Goal: Transaction & Acquisition: Obtain resource

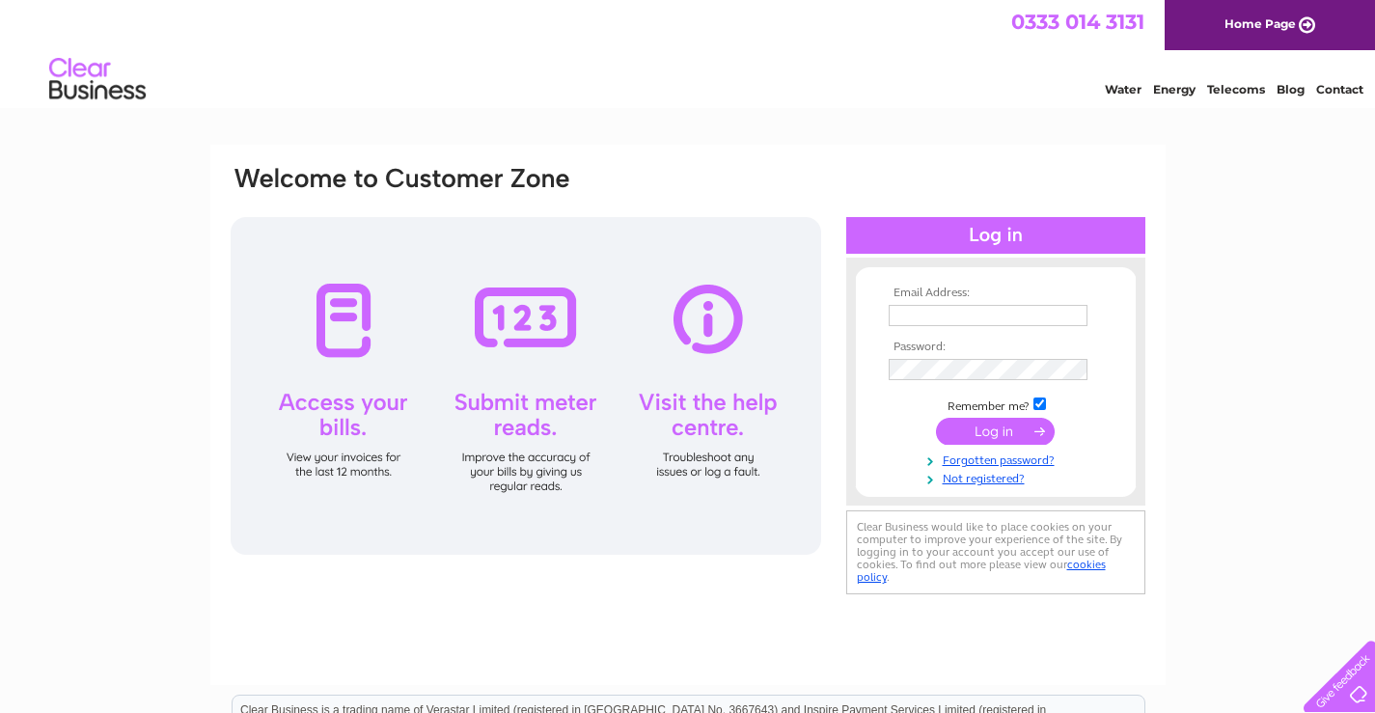
type input "[EMAIL_ADDRESS][PERSON_NAME][DOMAIN_NAME]"
click at [1007, 425] on input "submit" at bounding box center [995, 431] width 119 height 27
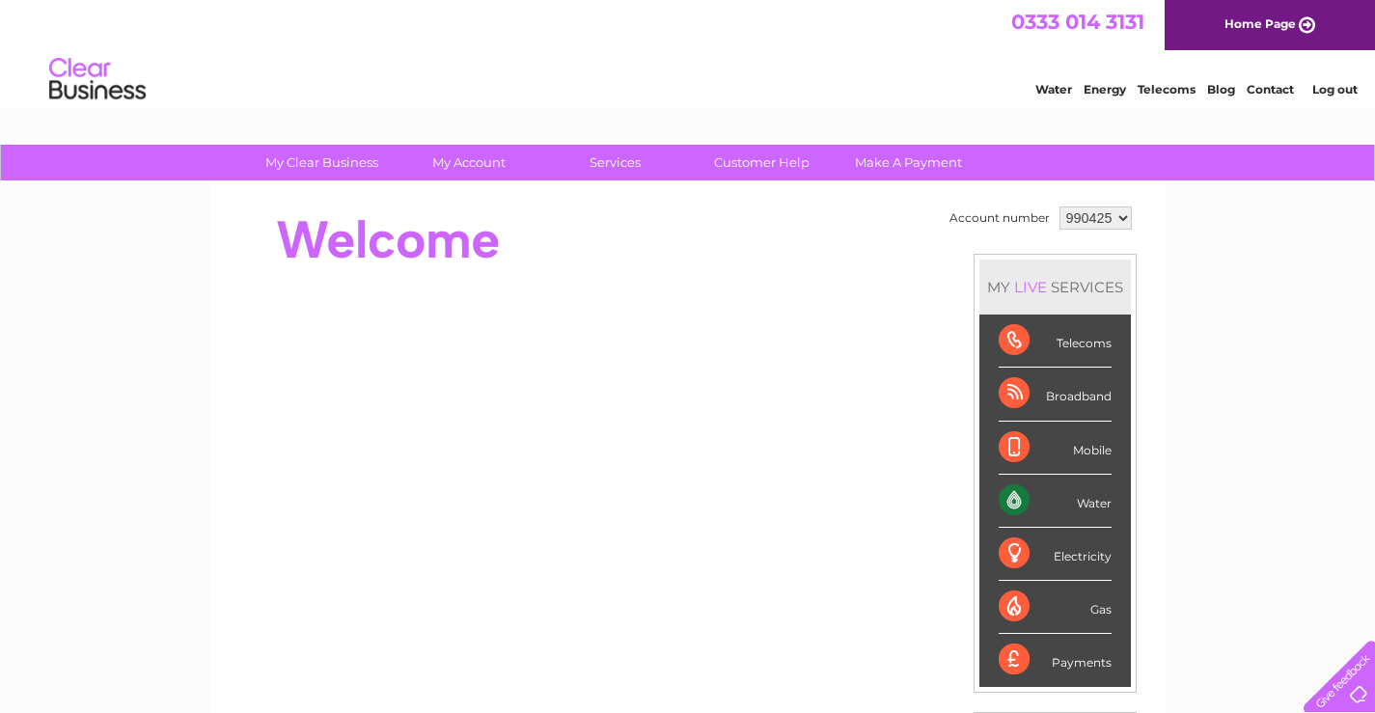
click at [1126, 212] on select "990425" at bounding box center [1096, 218] width 72 height 23
click at [1060, 207] on select "990425" at bounding box center [1096, 218] width 72 height 23
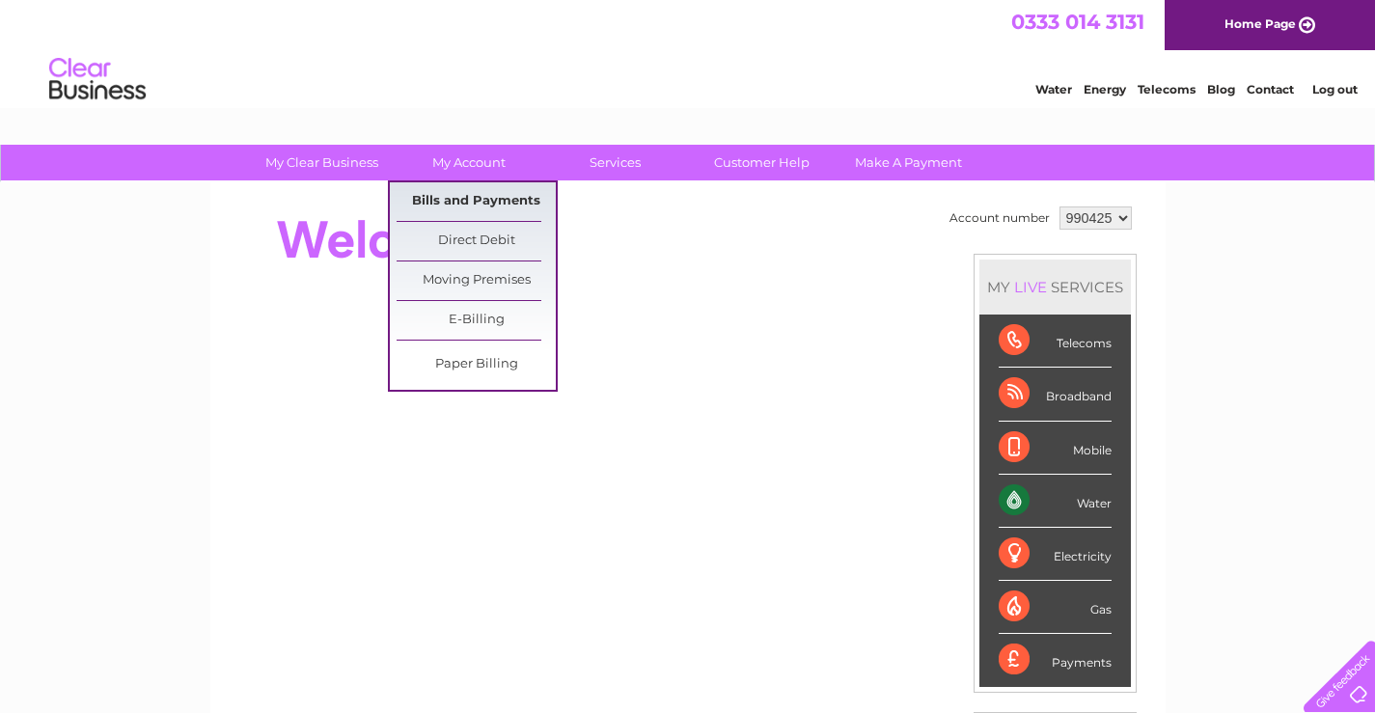
click at [488, 200] on link "Bills and Payments" at bounding box center [476, 201] width 159 height 39
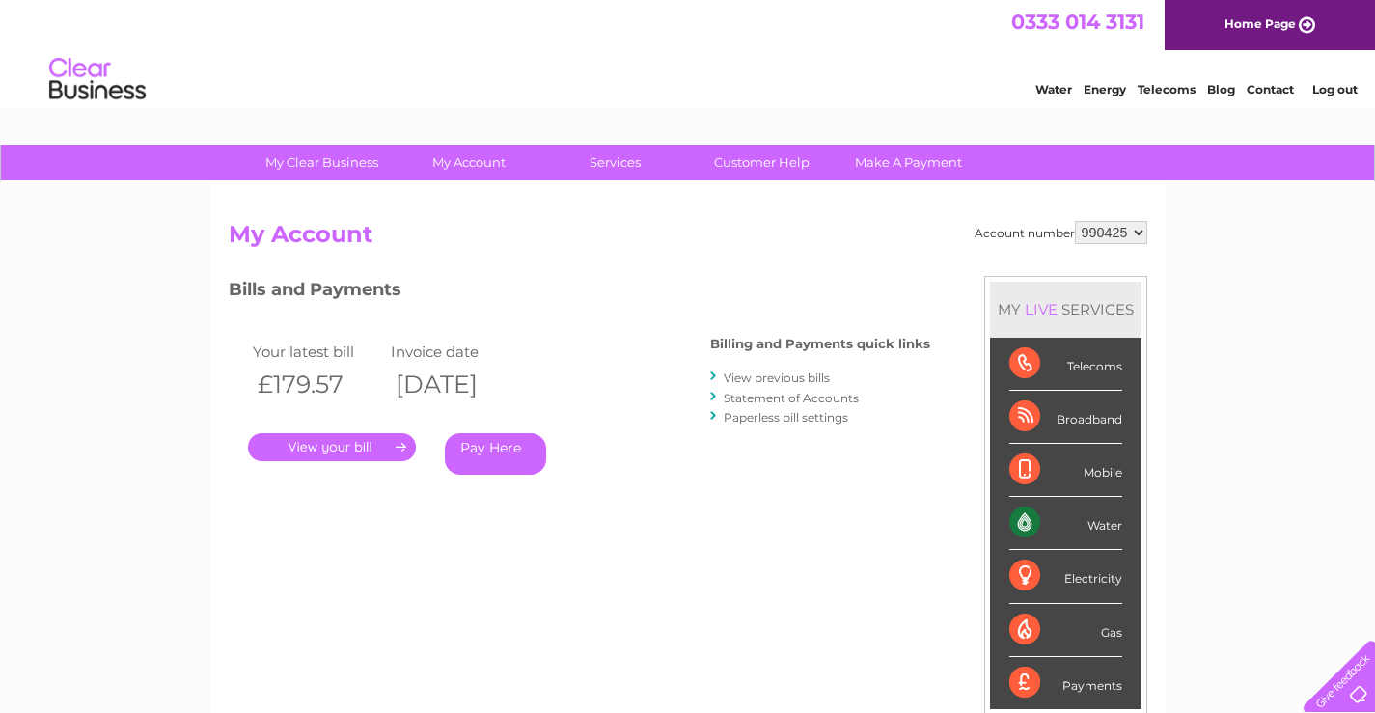
click at [358, 448] on link "." at bounding box center [332, 447] width 168 height 28
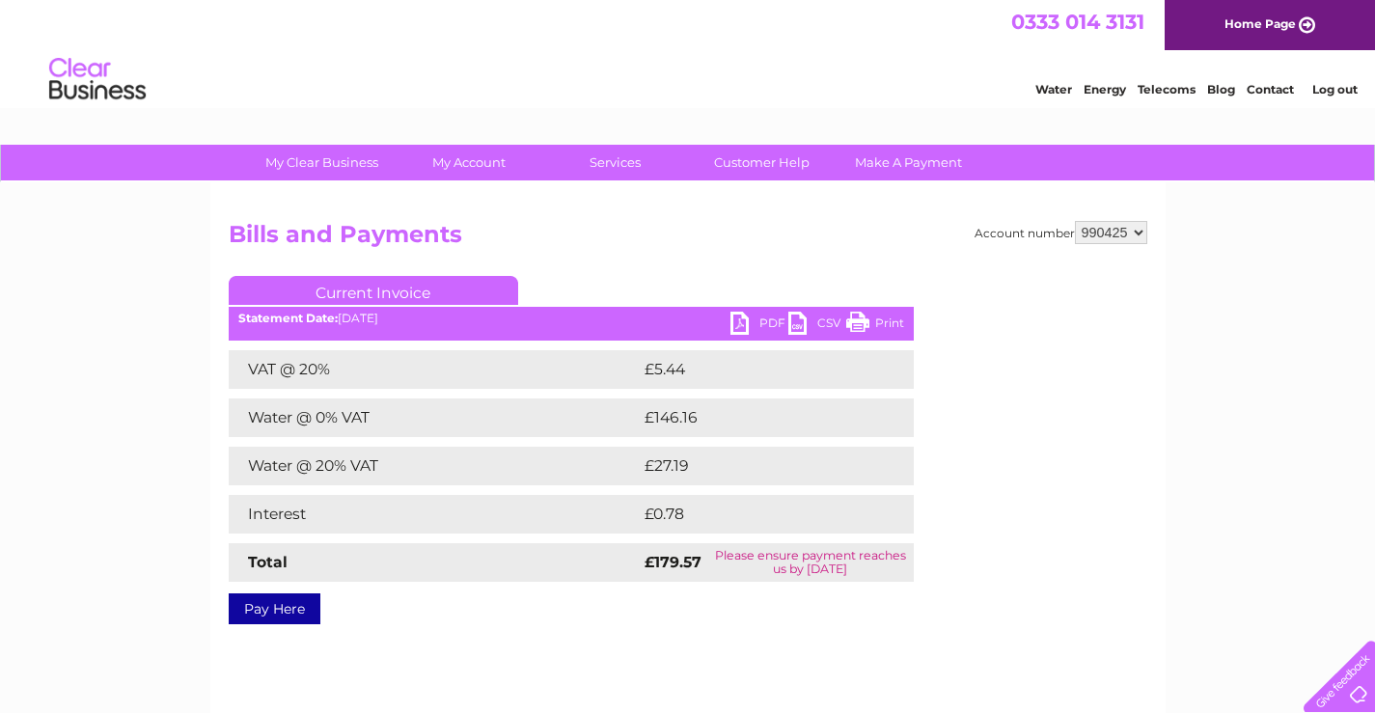
click at [746, 328] on link "PDF" at bounding box center [760, 326] width 58 height 28
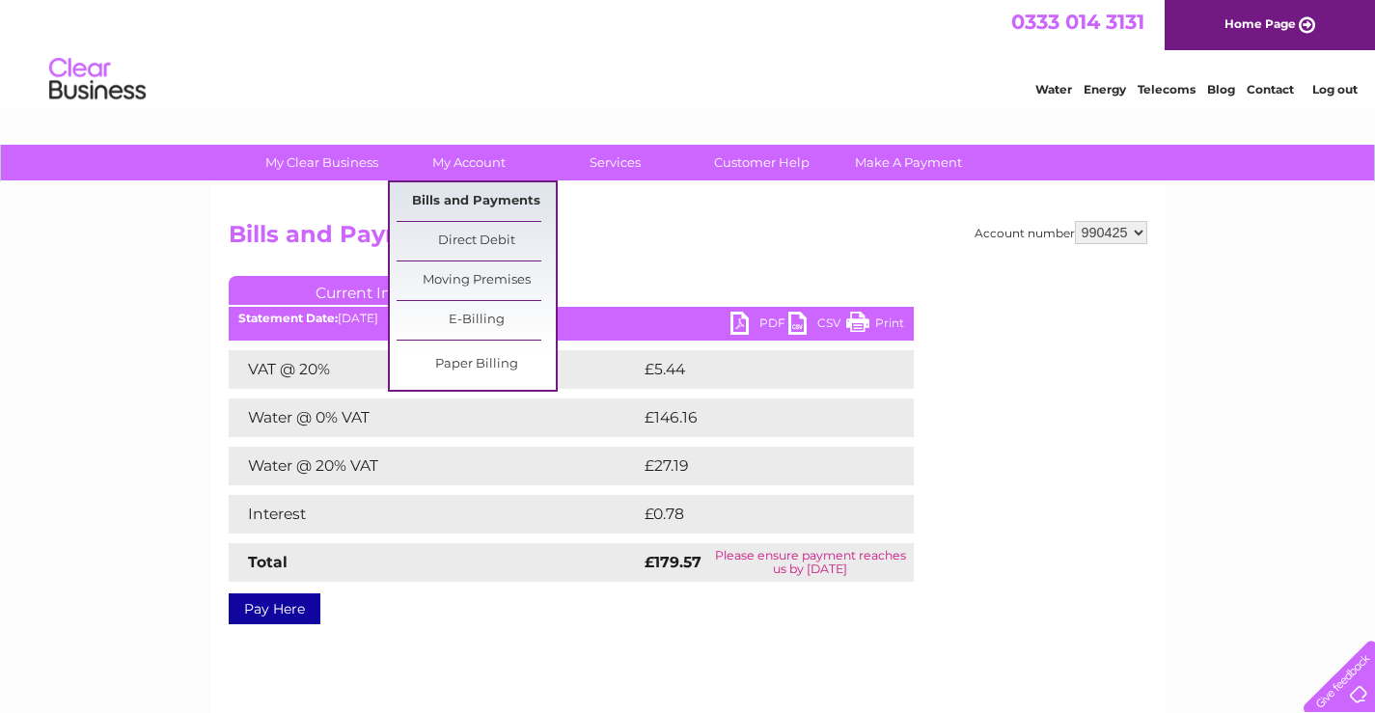
click at [463, 199] on link "Bills and Payments" at bounding box center [476, 201] width 159 height 39
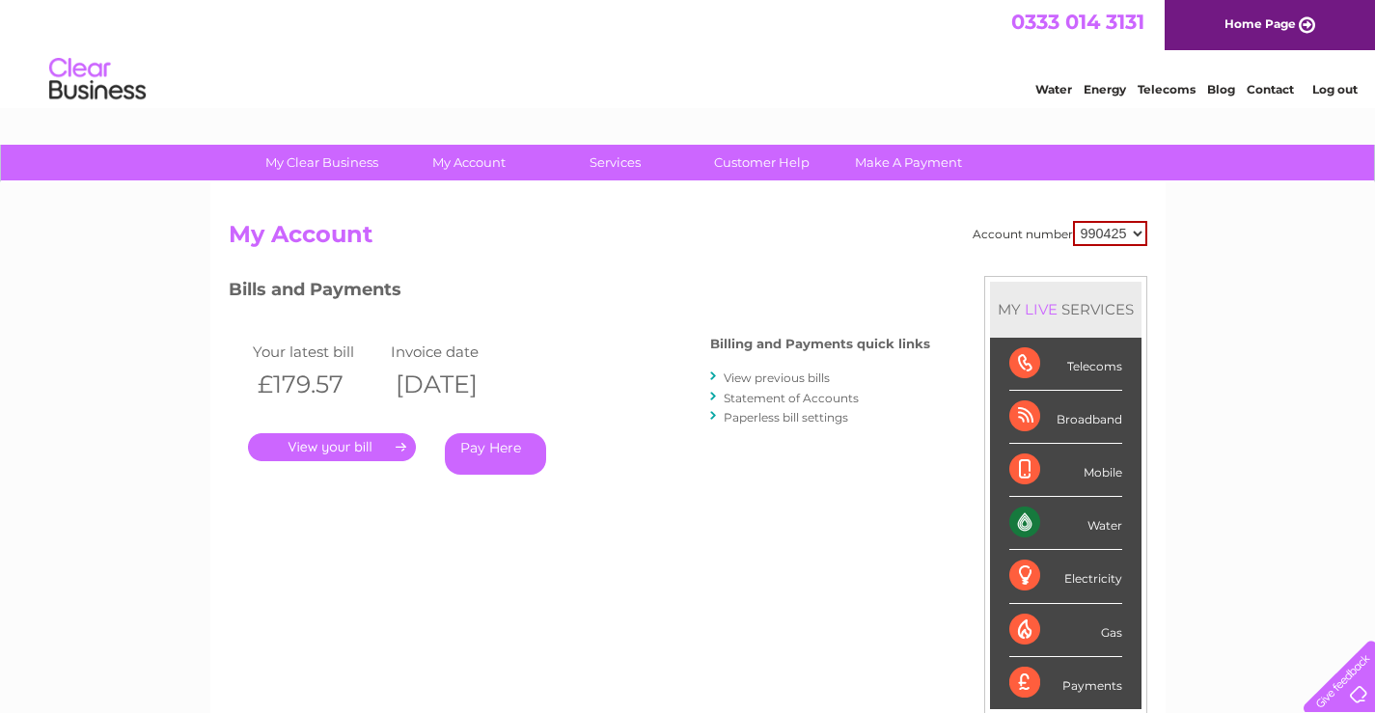
click at [746, 374] on link "View previous bills" at bounding box center [777, 378] width 106 height 14
